Goal: Transaction & Acquisition: Purchase product/service

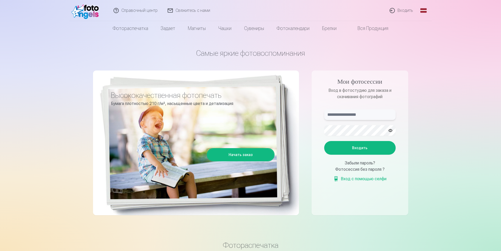
click at [352, 116] on input "text" at bounding box center [359, 114] width 71 height 11
type input "**********"
click at [324, 141] on button "Входить" at bounding box center [359, 148] width 71 height 14
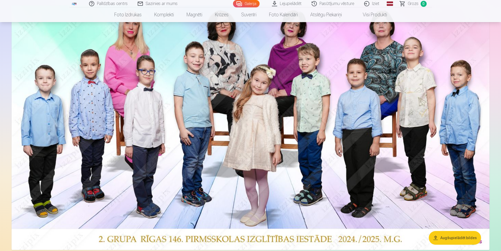
scroll to position [26, 0]
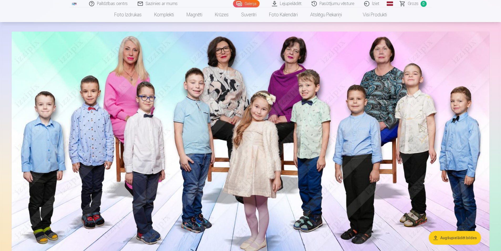
click at [294, 4] on link "Lejupielādēt" at bounding box center [287, 3] width 40 height 7
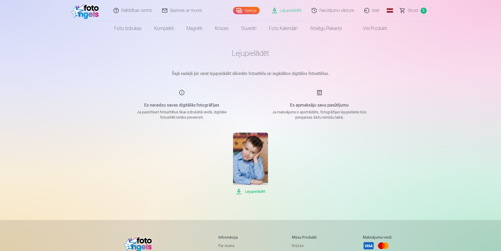
click at [288, 8] on link "Lejupielādēt" at bounding box center [287, 10] width 40 height 21
click at [411, 9] on span "Grozs" at bounding box center [413, 10] width 11 height 6
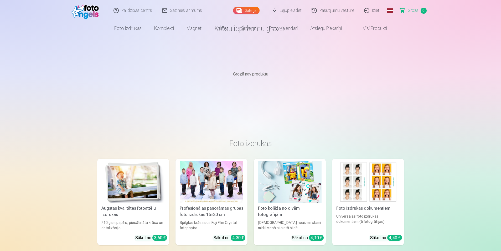
scroll to position [53, 0]
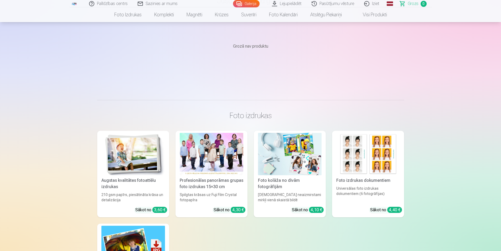
click at [203, 154] on div at bounding box center [212, 154] width 64 height 42
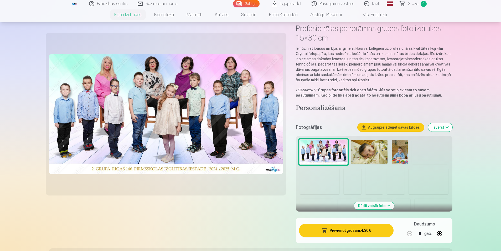
scroll to position [26, 0]
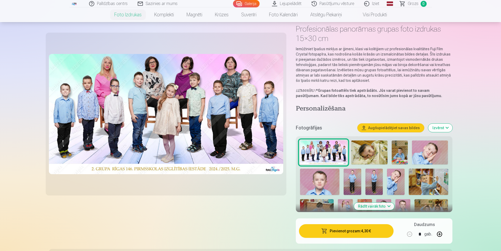
click at [369, 149] on img at bounding box center [369, 152] width 36 height 24
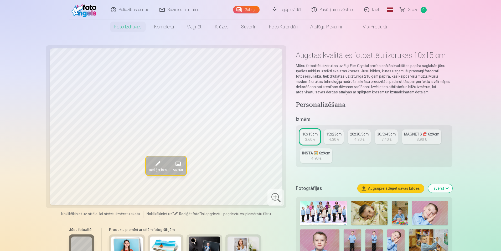
scroll to position [26, 0]
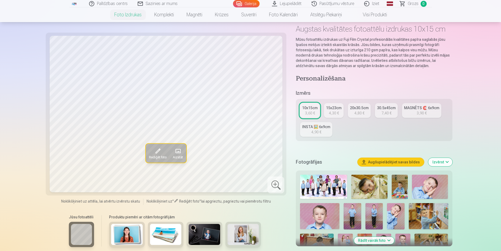
click at [367, 184] on img at bounding box center [369, 187] width 36 height 24
click at [332, 109] on div "15x23cm" at bounding box center [334, 107] width 16 height 5
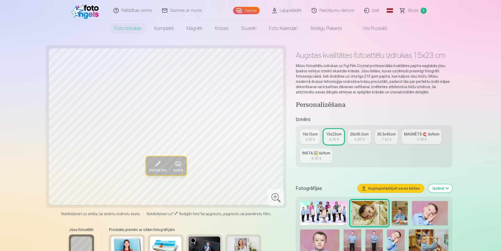
click at [307, 136] on div "10x15cm" at bounding box center [310, 133] width 16 height 5
click at [119, 176] on div "Rediģēt foto Aizstāt" at bounding box center [166, 126] width 235 height 156
click at [179, 163] on span at bounding box center [178, 163] width 8 height 8
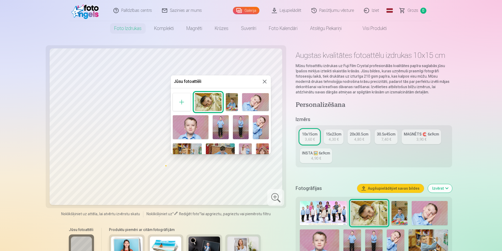
click at [263, 81] on button at bounding box center [265, 81] width 6 height 6
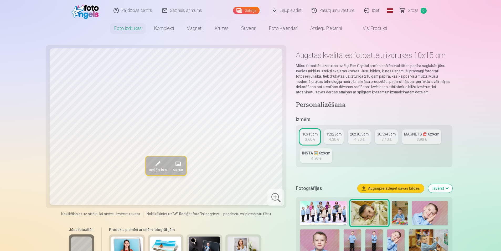
click at [307, 135] on div "10x15cm" at bounding box center [310, 133] width 16 height 5
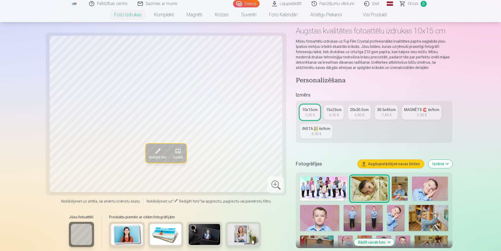
scroll to position [79, 0]
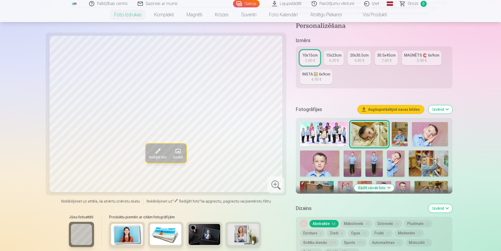
click at [403, 133] on img at bounding box center [400, 134] width 16 height 24
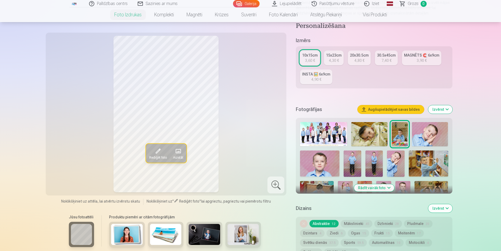
click at [424, 135] on img at bounding box center [430, 134] width 36 height 24
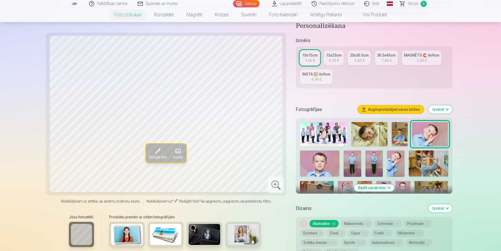
click at [306, 55] on div "10x15cm" at bounding box center [310, 55] width 16 height 5
click at [321, 158] on img at bounding box center [319, 163] width 39 height 26
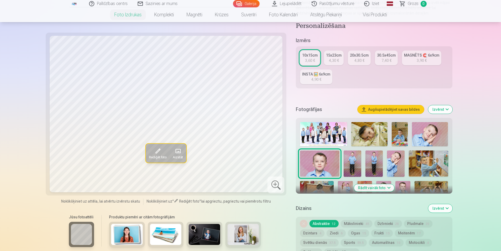
click at [356, 155] on img at bounding box center [353, 163] width 18 height 26
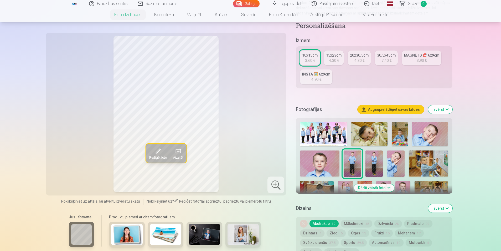
click at [376, 157] on img at bounding box center [375, 163] width 18 height 26
click at [388, 160] on img at bounding box center [396, 163] width 18 height 26
click at [439, 160] on img at bounding box center [428, 163] width 39 height 26
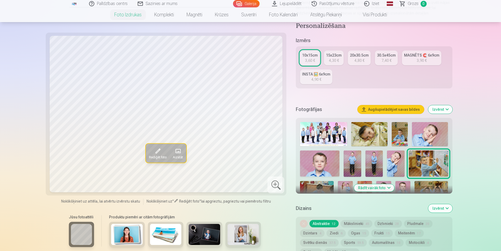
click at [304, 56] on div "10x15cm" at bounding box center [310, 55] width 16 height 5
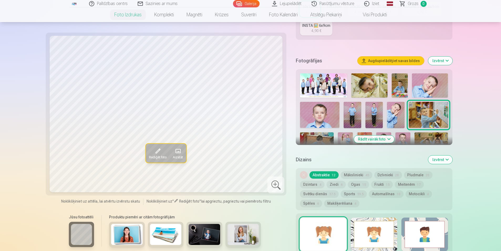
scroll to position [131, 0]
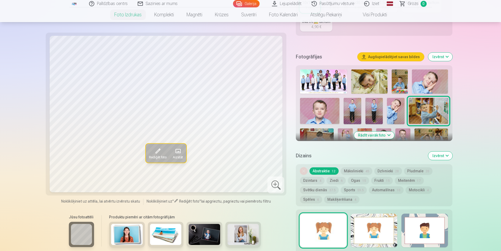
click at [356, 169] on button "Mākslinieki 45" at bounding box center [357, 170] width 32 height 7
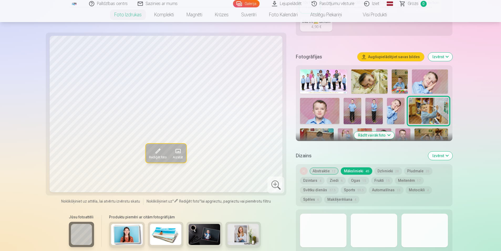
click at [371, 229] on div at bounding box center [374, 230] width 47 height 34
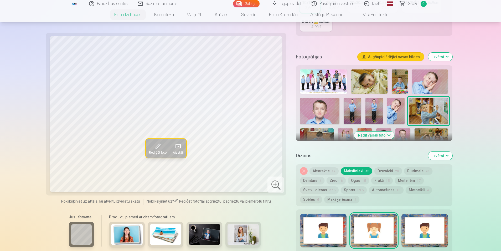
click at [319, 235] on div at bounding box center [323, 230] width 47 height 34
click at [376, 181] on button "Frukti 15" at bounding box center [382, 180] width 22 height 7
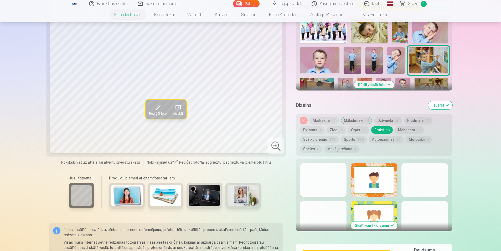
scroll to position [184, 0]
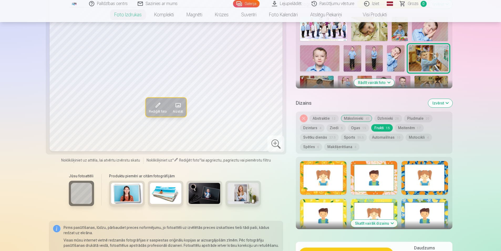
click at [388, 81] on button "Rādīt vairāk foto" at bounding box center [374, 82] width 40 height 7
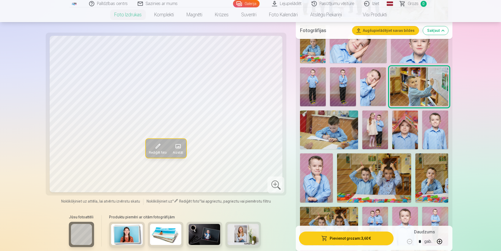
scroll to position [237, 0]
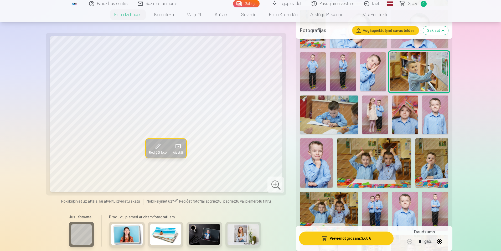
click at [375, 106] on img at bounding box center [375, 114] width 26 height 39
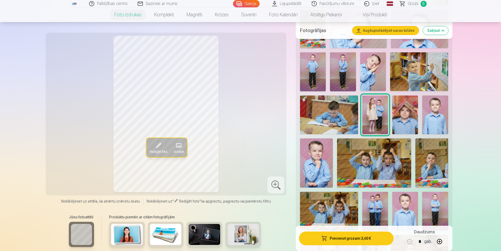
click at [403, 115] on img at bounding box center [405, 114] width 26 height 39
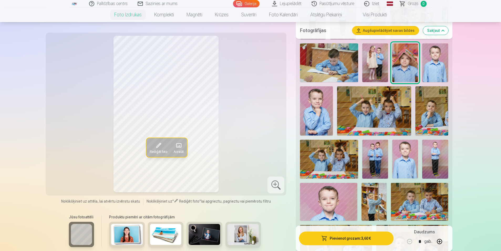
scroll to position [289, 0]
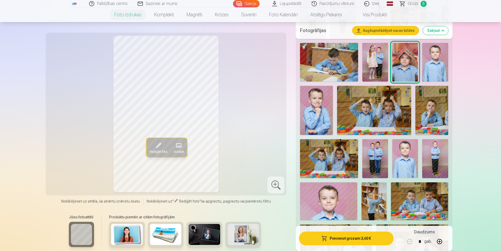
click at [379, 154] on img at bounding box center [375, 158] width 26 height 39
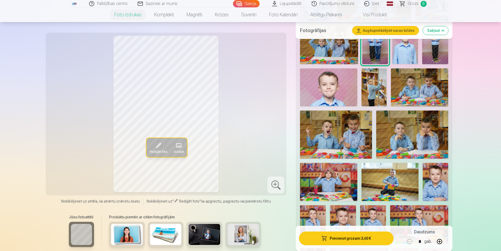
scroll to position [420, 0]
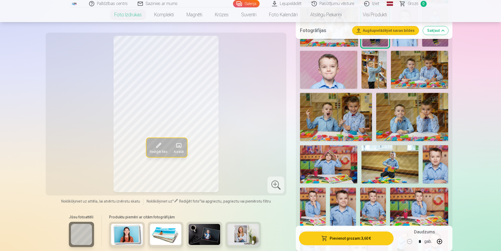
click at [333, 116] on img at bounding box center [336, 117] width 72 height 48
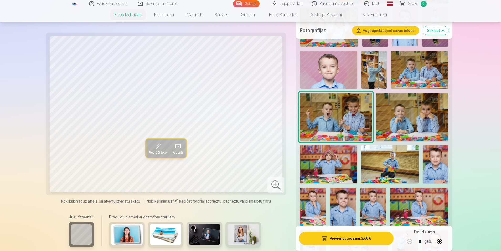
click at [399, 122] on img at bounding box center [412, 117] width 72 height 48
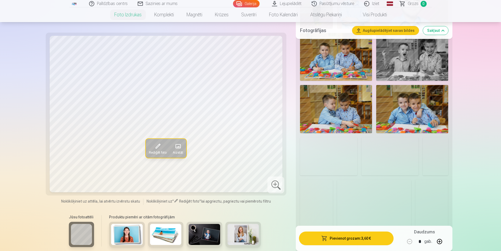
scroll to position [762, 0]
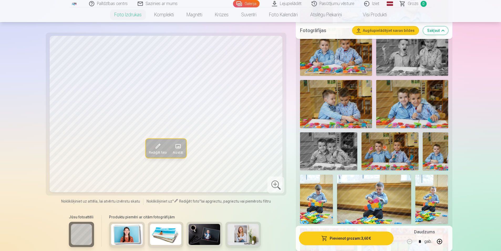
click at [413, 111] on img at bounding box center [412, 104] width 72 height 48
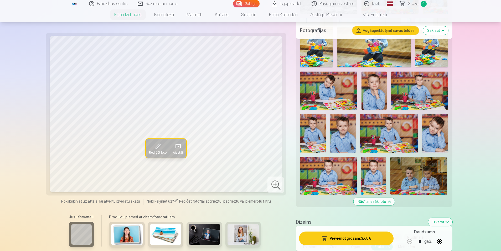
scroll to position [920, 0]
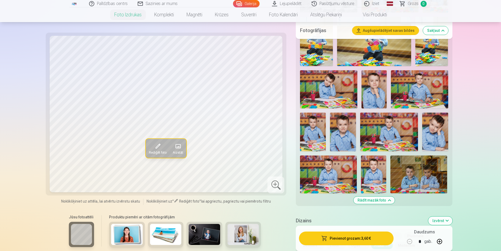
click at [326, 95] on img at bounding box center [328, 89] width 57 height 38
click at [420, 90] on img at bounding box center [419, 89] width 57 height 38
click at [435, 131] on img at bounding box center [435, 131] width 26 height 39
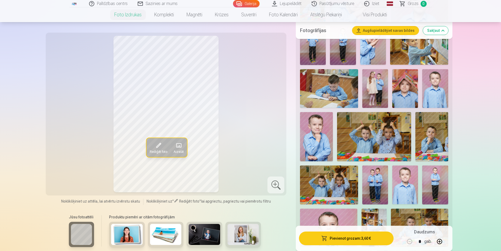
scroll to position [105, 0]
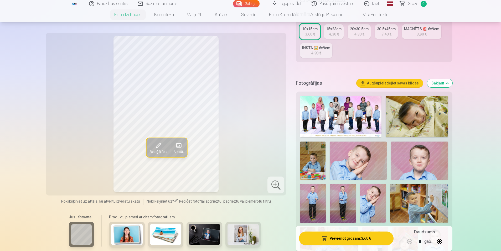
click at [414, 110] on img at bounding box center [417, 117] width 63 height 42
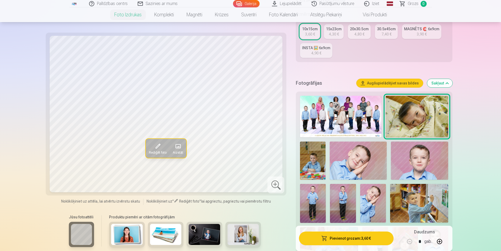
click at [310, 166] on img at bounding box center [312, 160] width 25 height 38
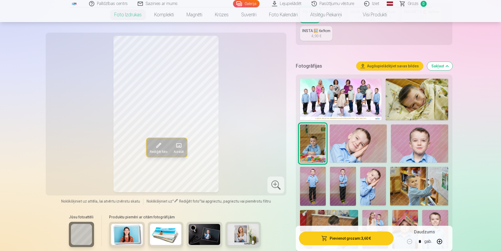
scroll to position [131, 0]
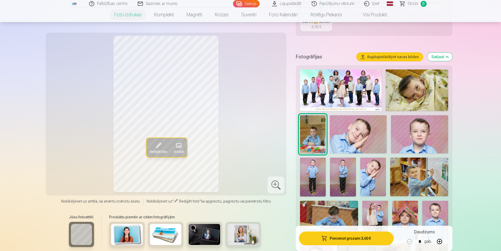
click at [418, 182] on img at bounding box center [419, 176] width 58 height 39
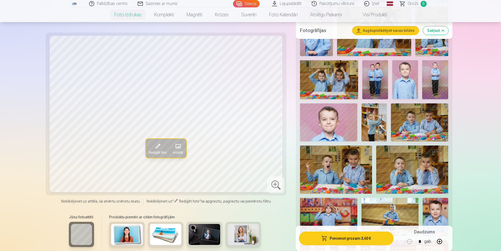
scroll to position [499, 0]
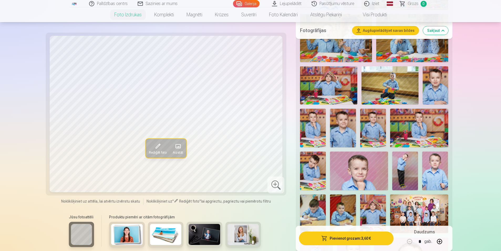
click at [316, 125] on img at bounding box center [313, 128] width 26 height 39
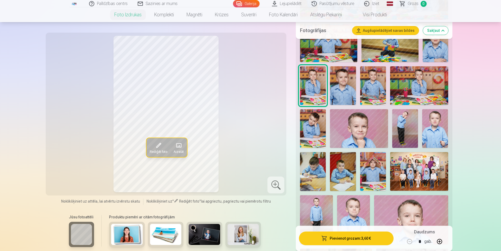
scroll to position [578, 0]
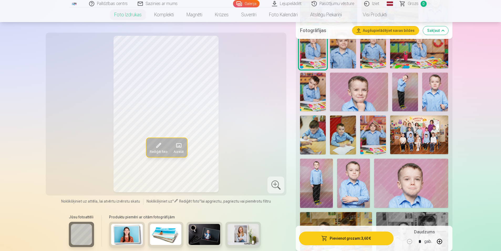
click at [419, 130] on img at bounding box center [419, 134] width 58 height 39
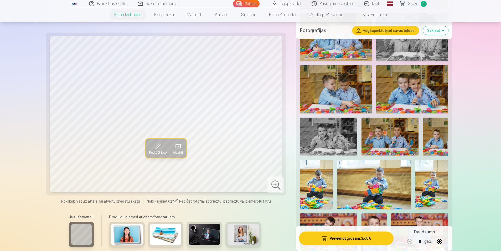
scroll to position [815, 0]
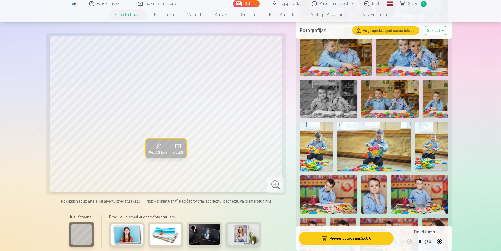
click at [435, 140] on img at bounding box center [431, 146] width 33 height 49
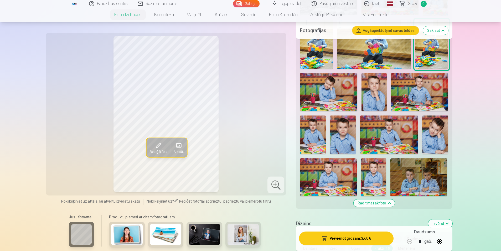
scroll to position [920, 0]
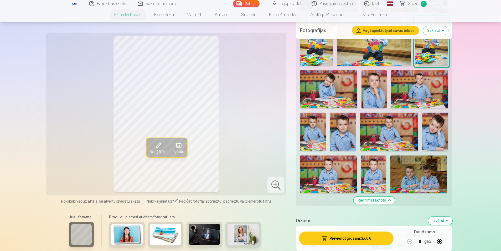
click at [392, 131] on img at bounding box center [389, 131] width 58 height 39
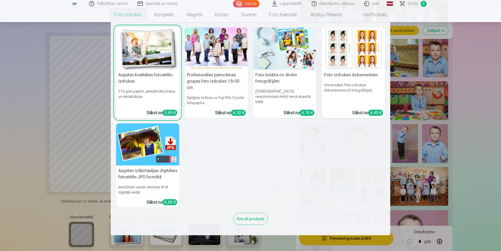
scroll to position [526, 0]
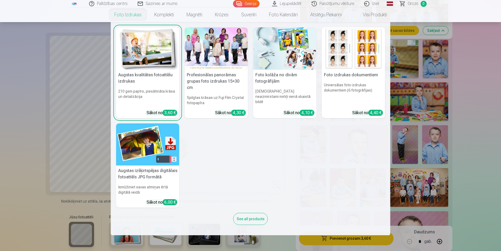
click at [472, 79] on nav "Augstas kvalitātes fotoattēlu izdrukas 210 gsm papīrs, piesātināta krāsa un det…" at bounding box center [250, 128] width 501 height 213
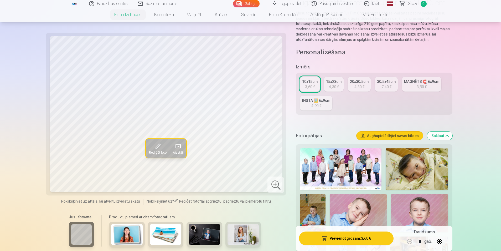
scroll to position [0, 0]
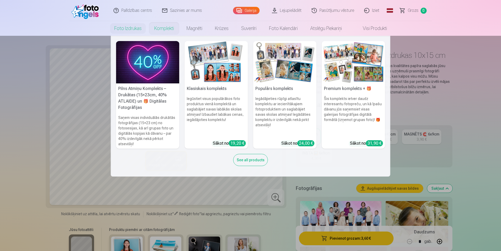
click at [23, 59] on nav "Pilns Atmiņu Komplekts – Drukātas (15×23cm, 40% ATLAIDE) un 🎁 Digitālas Fotogrā…" at bounding box center [250, 106] width 501 height 141
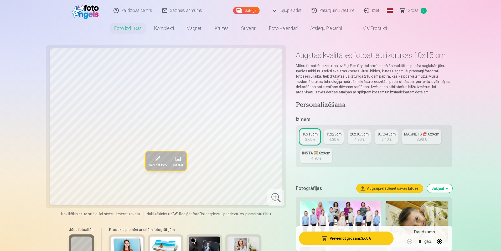
click at [250, 10] on link "Galerija" at bounding box center [246, 10] width 27 height 7
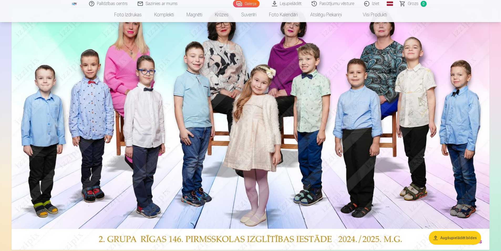
scroll to position [26, 0]
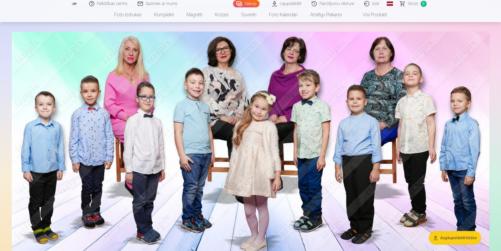
click at [459, 237] on button "Augšupielādēt bildes" at bounding box center [455, 238] width 52 height 14
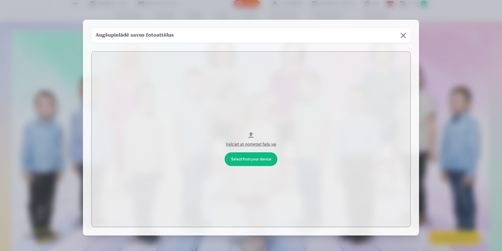
click at [252, 143] on div "Velciet un nometiet failu vai" at bounding box center [251, 144] width 309 height 6
click at [402, 35] on button at bounding box center [403, 35] width 15 height 15
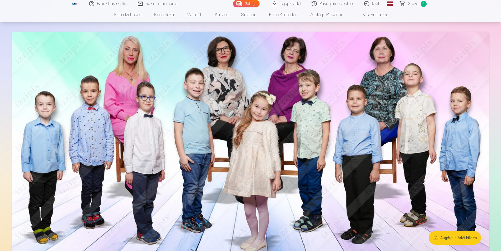
click at [412, 1] on span "Grozs" at bounding box center [413, 4] width 11 height 6
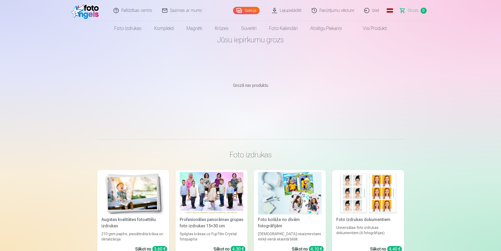
scroll to position [26, 0]
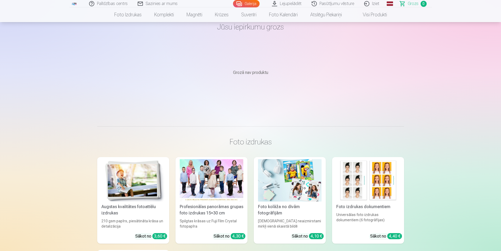
click at [204, 179] on div at bounding box center [212, 180] width 64 height 42
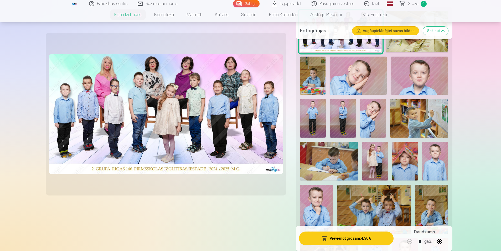
scroll to position [158, 0]
